Goal: Task Accomplishment & Management: Use online tool/utility

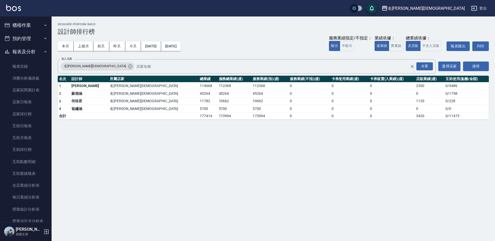
click at [33, 44] on button "預約管理" at bounding box center [25, 38] width 47 height 13
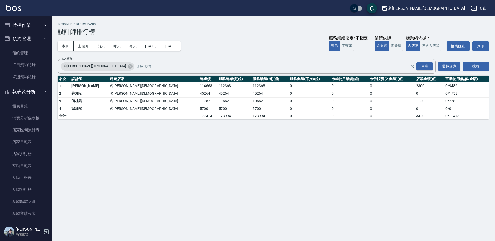
click at [24, 25] on button "櫃檯作業" at bounding box center [25, 25] width 47 height 13
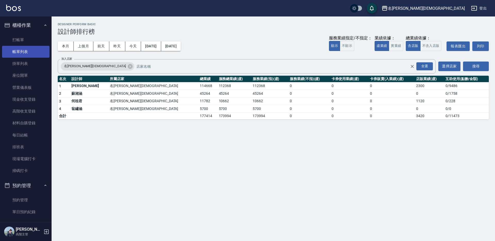
click at [28, 50] on link "帳單列表" at bounding box center [25, 52] width 47 height 12
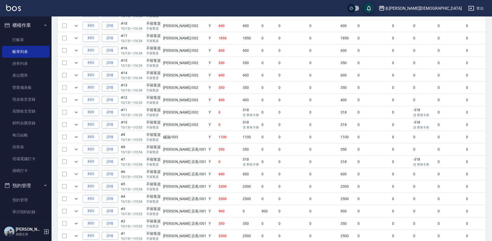
scroll to position [260, 0]
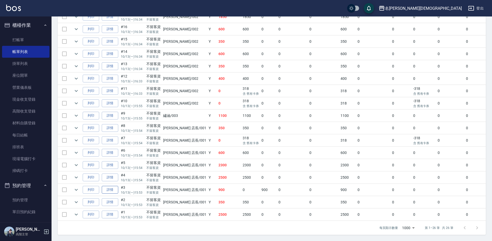
click at [106, 186] on link "詳情" at bounding box center [110, 190] width 17 height 8
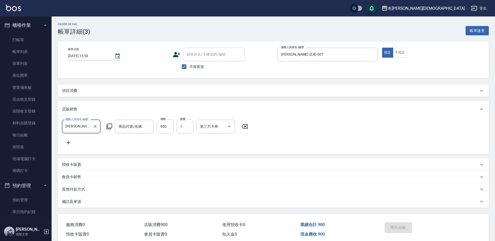
type input "[DATE] 15:53"
checkbox input "true"
type input "[PERSON_NAME] 店長-001"
type input "卡碧兒 甘胺酸油酯清新洗髮露200ml"
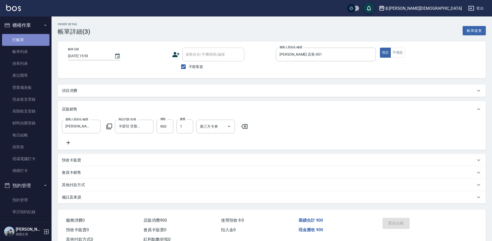
click at [29, 37] on link "打帳單" at bounding box center [25, 40] width 47 height 12
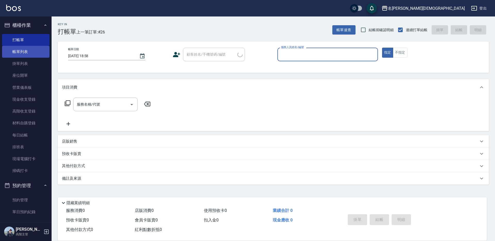
click at [23, 54] on link "帳單列表" at bounding box center [25, 52] width 47 height 12
